Goal: Task Accomplishment & Management: Complete application form

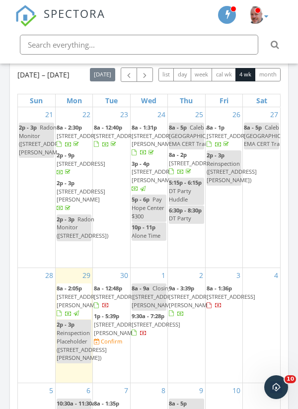
scroll to position [158, 0]
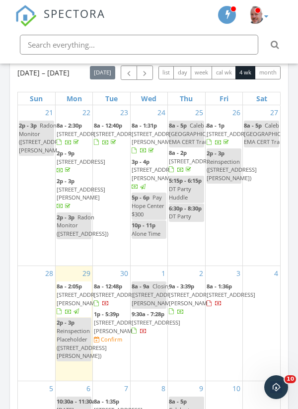
click at [90, 47] on input "text" at bounding box center [139, 45] width 238 height 20
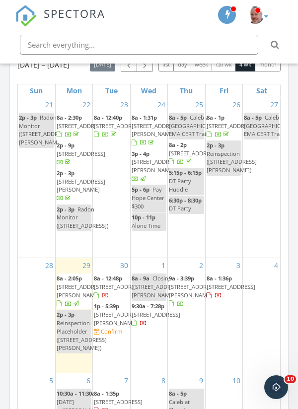
scroll to position [205, 0]
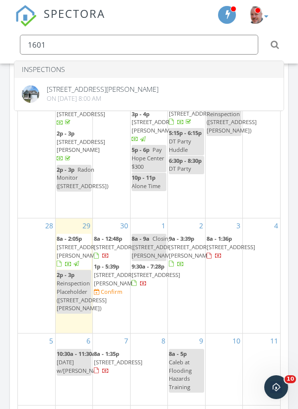
type input "1601"
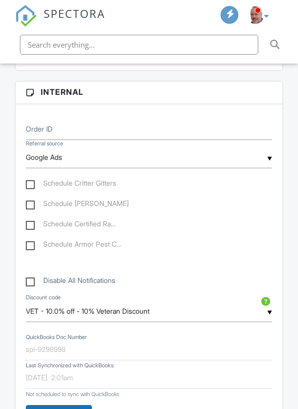
scroll to position [446, 0]
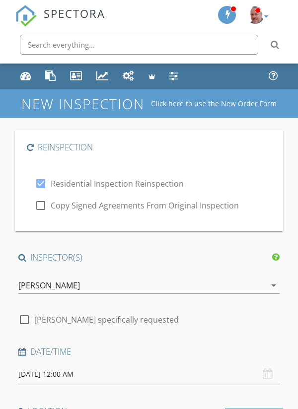
type input "[PERSON_NAME]"
type input "jayme.schaaf@yahoo.com"
type input "402-340-0985"
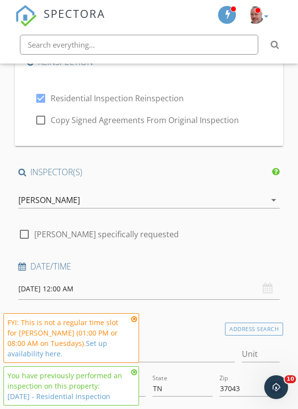
click at [31, 291] on input "09/30/2025 12:00 AM" at bounding box center [148, 288] width 261 height 21
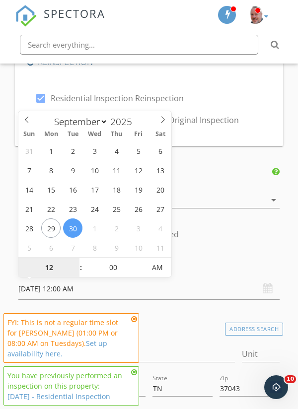
type input "09/29/2025 12:00 AM"
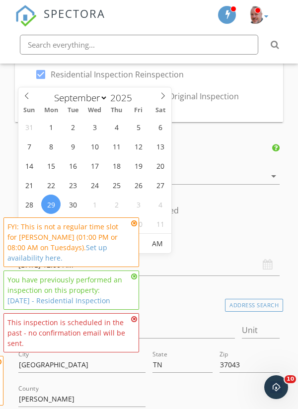
scroll to position [133, 0]
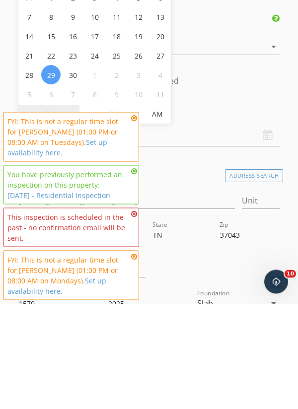
click at [152, 220] on span "AM" at bounding box center [156, 220] width 27 height 20
type input "01"
type input "09/29/2025 1:00 PM"
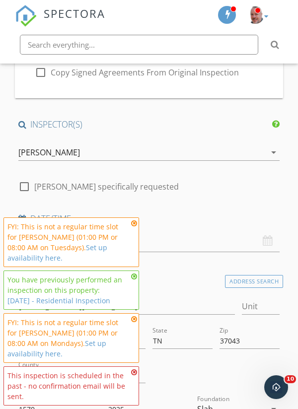
click at [133, 227] on icon at bounding box center [134, 223] width 6 height 7
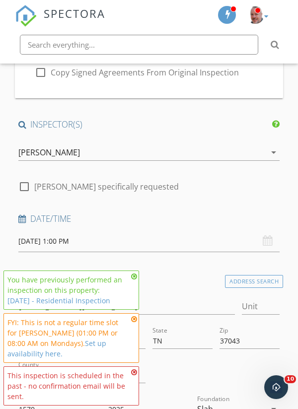
click at [132, 280] on icon at bounding box center [134, 276] width 6 height 7
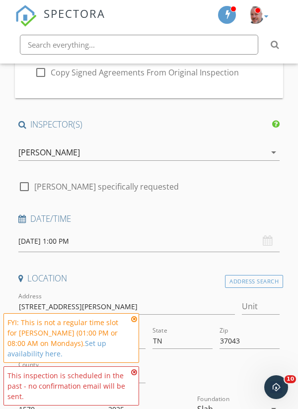
click at [133, 323] on icon at bounding box center [134, 319] width 6 height 7
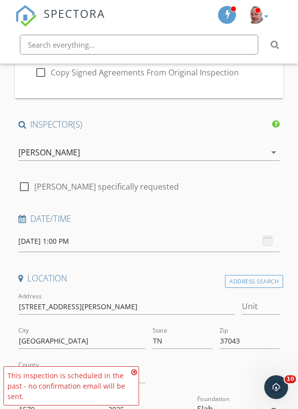
click at [133, 373] on icon at bounding box center [134, 372] width 6 height 7
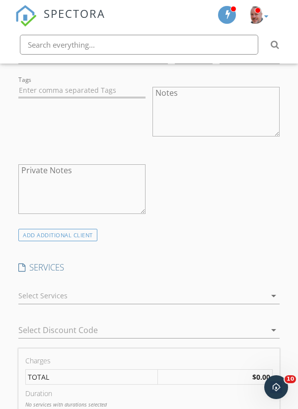
scroll to position [808, 0]
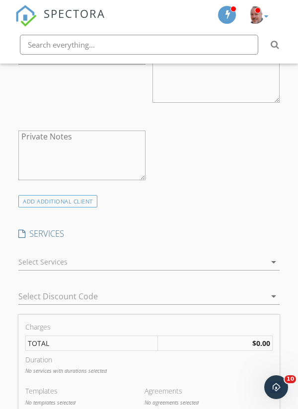
click at [115, 267] on div at bounding box center [141, 262] width 247 height 16
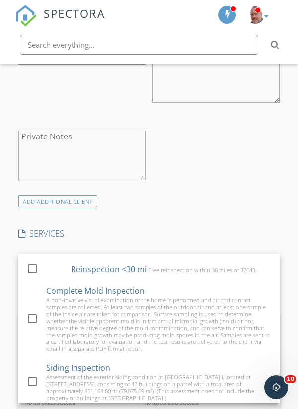
scroll to position [187, 0]
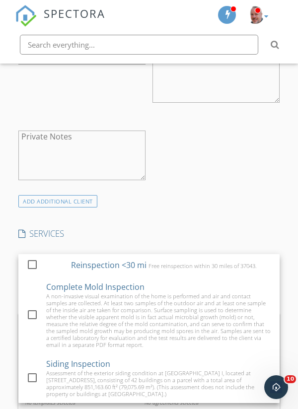
click at [110, 268] on div "Reinspection <30 mi" at bounding box center [108, 265] width 75 height 12
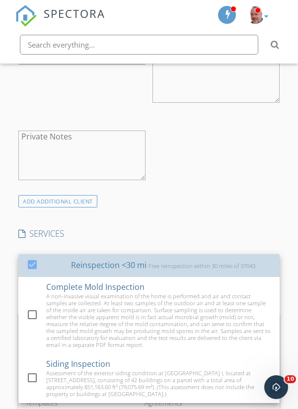
checkbox input "false"
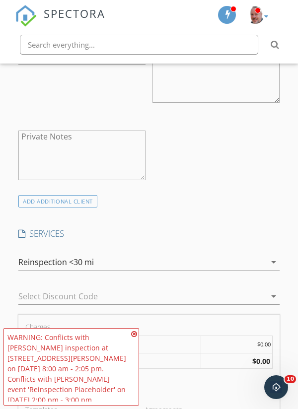
click at [133, 337] on icon at bounding box center [134, 334] width 6 height 7
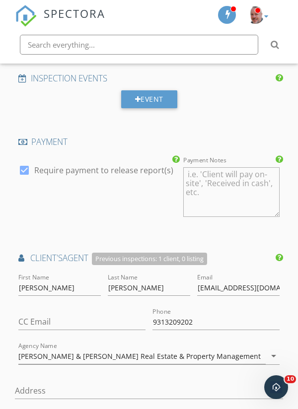
scroll to position [1211, 0]
click at [25, 176] on div at bounding box center [24, 170] width 17 height 17
checkbox input "false"
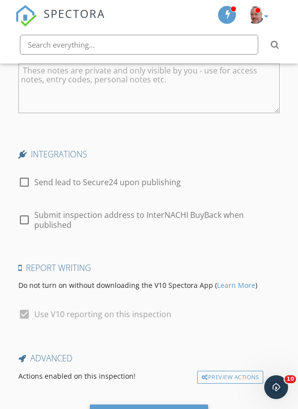
scroll to position [2368, 0]
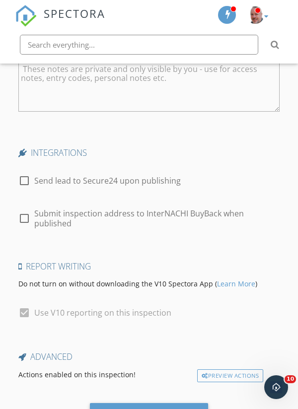
click at [144, 408] on div "Save Inspection" at bounding box center [149, 415] width 63 height 10
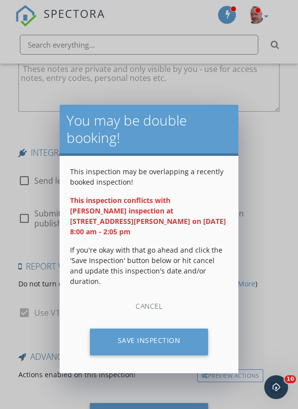
click at [145, 329] on div "Save Inspection" at bounding box center [149, 342] width 119 height 27
